Goal: Transaction & Acquisition: Purchase product/service

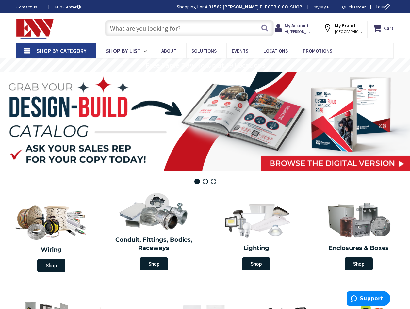
click at [191, 33] on input "text" at bounding box center [189, 28] width 169 height 16
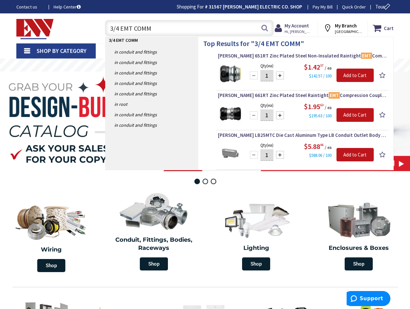
click at [171, 26] on input "3/4 EMT COMM" at bounding box center [189, 28] width 169 height 16
type input "3"
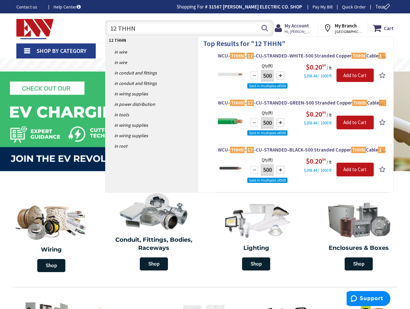
click at [154, 25] on input "12 THHN" at bounding box center [189, 28] width 169 height 16
type input "1"
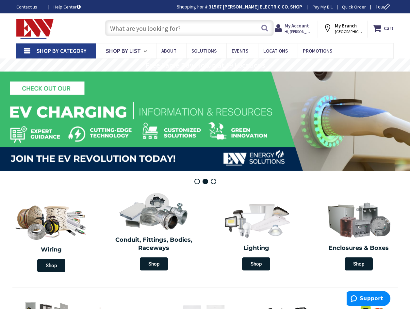
click at [148, 33] on input "text" at bounding box center [189, 28] width 169 height 16
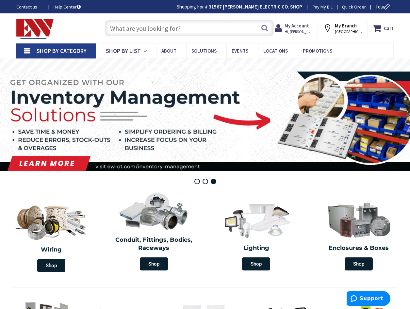
click at [162, 27] on input "text" at bounding box center [189, 28] width 169 height 16
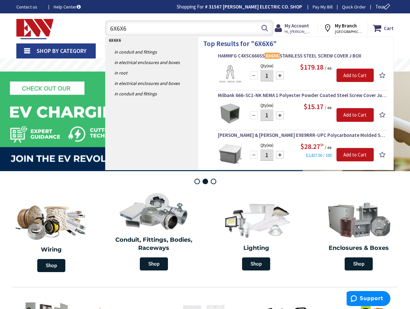
click at [133, 25] on input "6X6X6" at bounding box center [189, 28] width 169 height 16
type input "6"
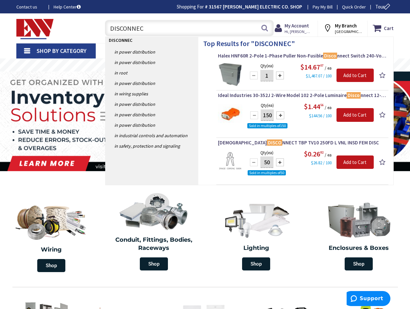
type input "DISCONNECT"
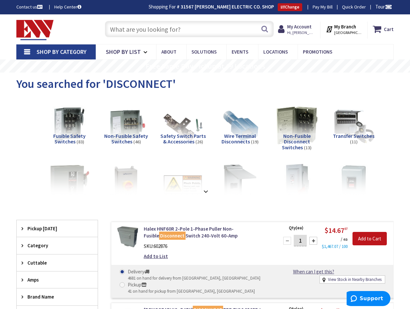
click at [142, 35] on input "text" at bounding box center [189, 29] width 169 height 16
type input "3"
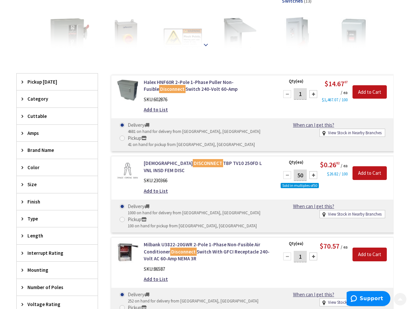
scroll to position [174, 0]
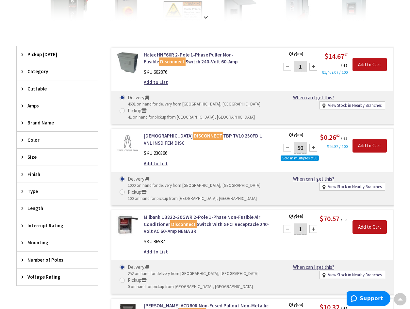
click at [61, 274] on span "Voltage Rating" at bounding box center [53, 276] width 53 height 7
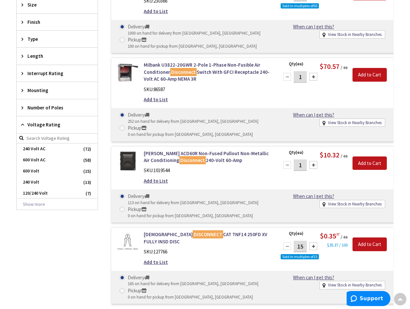
scroll to position [436, 0]
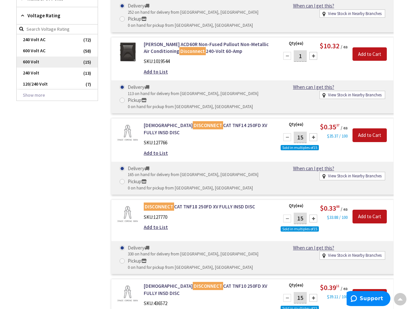
click at [55, 64] on span "600 Volt" at bounding box center [57, 62] width 81 height 11
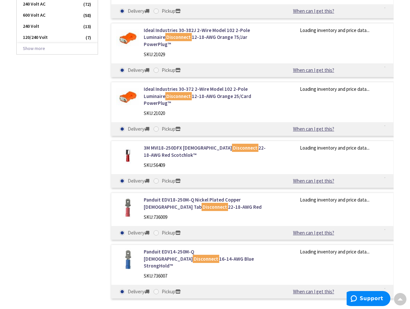
scroll to position [389, 0]
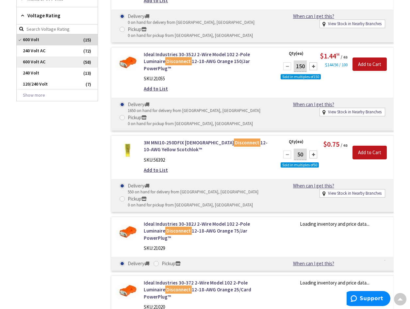
click at [55, 64] on span "600 Volt AC" at bounding box center [57, 62] width 81 height 11
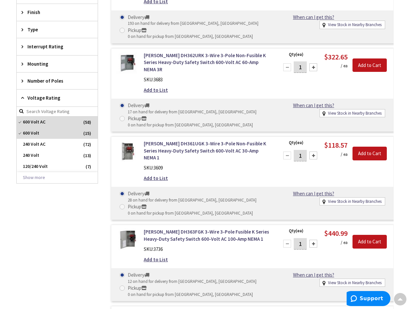
scroll to position [361, 0]
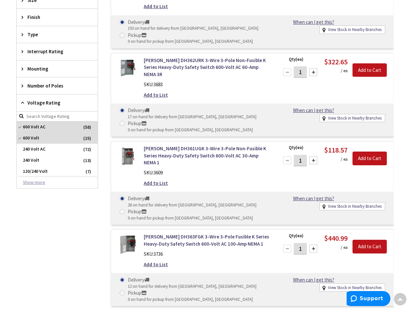
click at [42, 179] on button "Show more" at bounding box center [57, 182] width 81 height 11
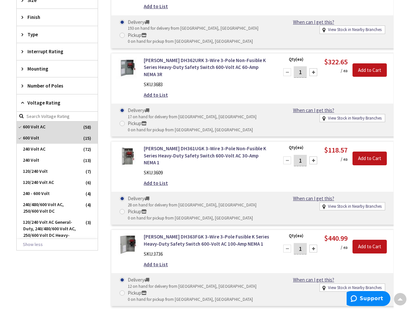
click at [54, 88] on span "Number of Poles" at bounding box center [53, 85] width 53 height 7
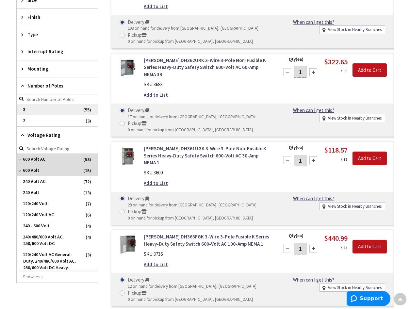
click at [37, 109] on span "3" at bounding box center [57, 109] width 81 height 11
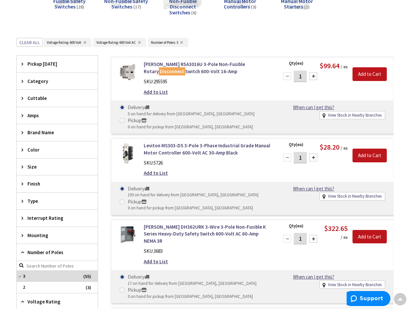
scroll to position [127, 0]
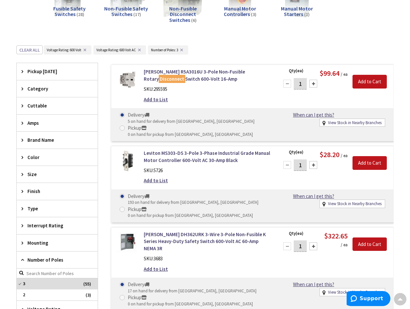
click at [46, 124] on span "Amps" at bounding box center [53, 123] width 53 height 7
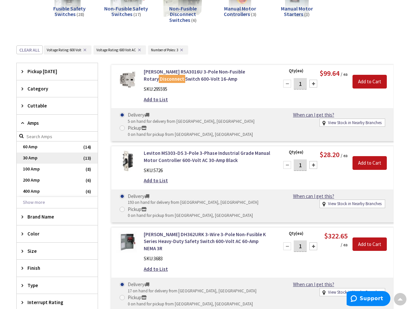
click at [38, 161] on span "30 Amp" at bounding box center [57, 158] width 81 height 11
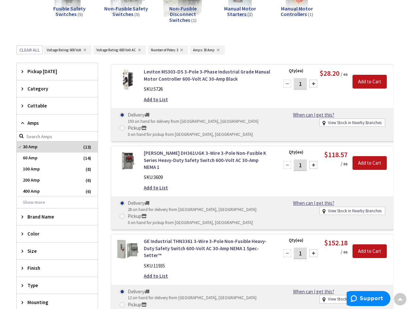
scroll to position [302, 0]
